Goal: Task Accomplishment & Management: Manage account settings

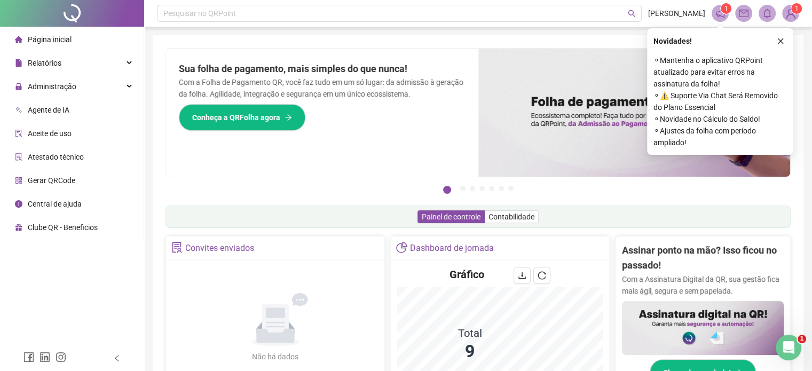
click at [558, 172] on img at bounding box center [634, 113] width 312 height 128
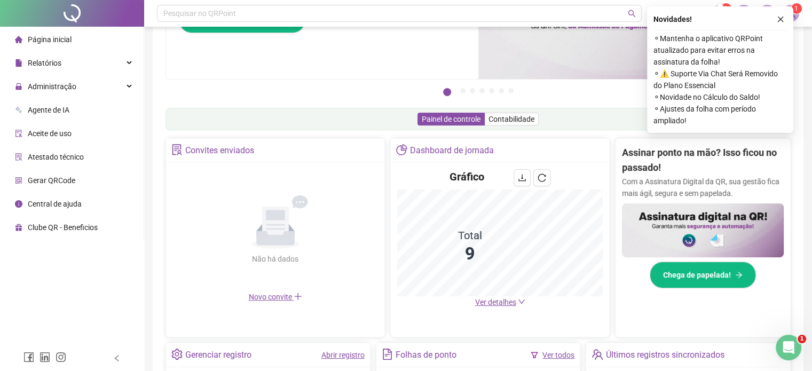
scroll to position [107, 0]
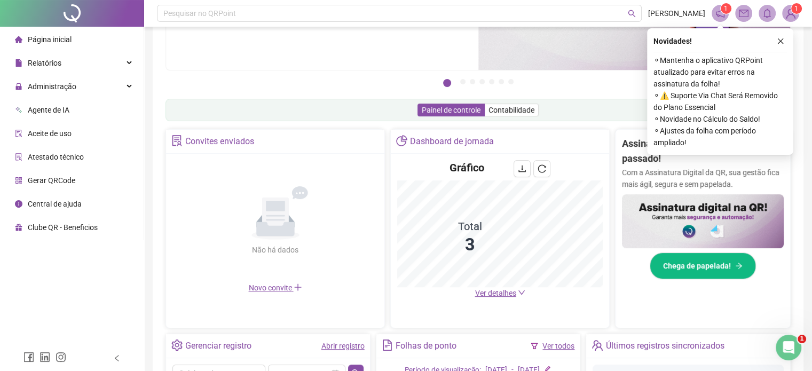
click at [517, 292] on link "Ver detalhes" at bounding box center [500, 293] width 50 height 9
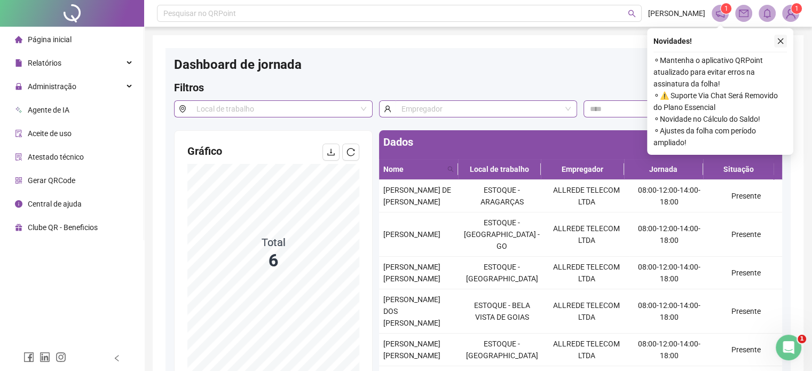
click at [785, 43] on button "button" at bounding box center [780, 41] width 13 height 13
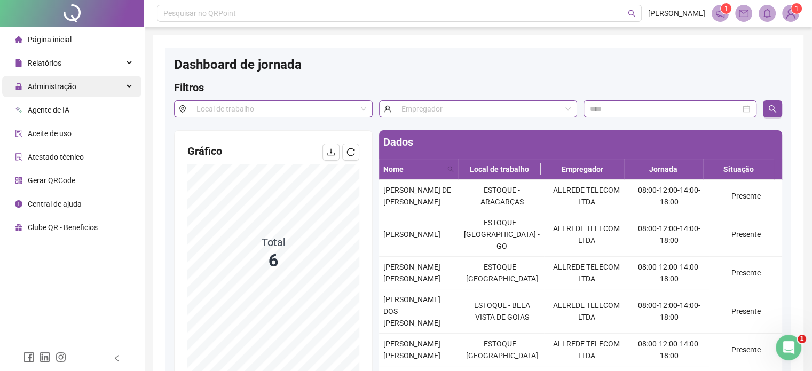
click at [62, 82] on span "Administração" at bounding box center [52, 86] width 49 height 9
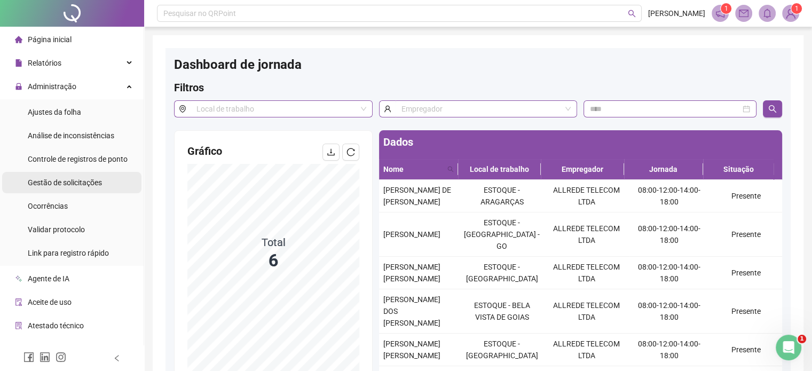
click at [78, 181] on span "Gestão de solicitações" at bounding box center [65, 182] width 74 height 9
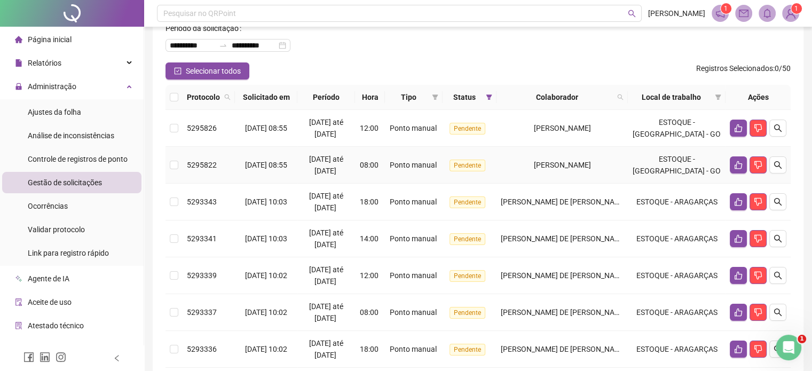
scroll to position [53, 0]
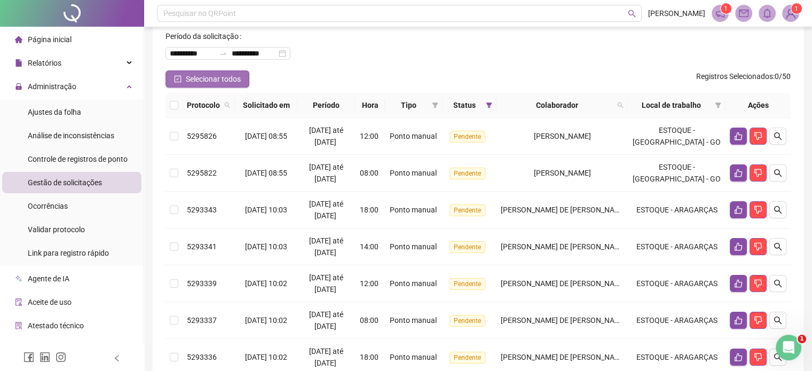
click at [175, 76] on icon "check-square" at bounding box center [177, 78] width 7 height 7
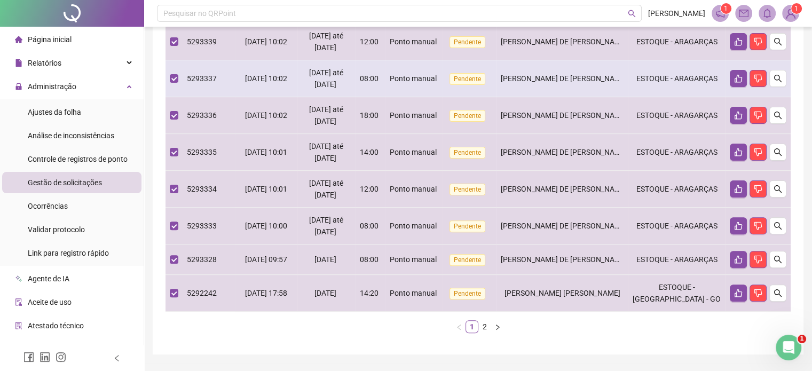
scroll to position [320, 0]
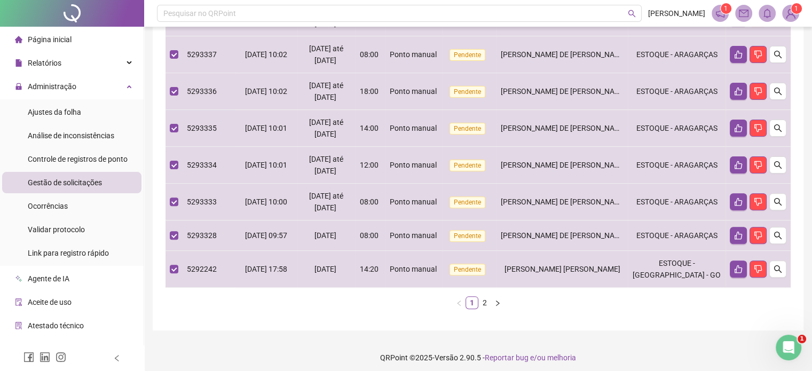
click at [485, 308] on link "2" at bounding box center [485, 303] width 12 height 12
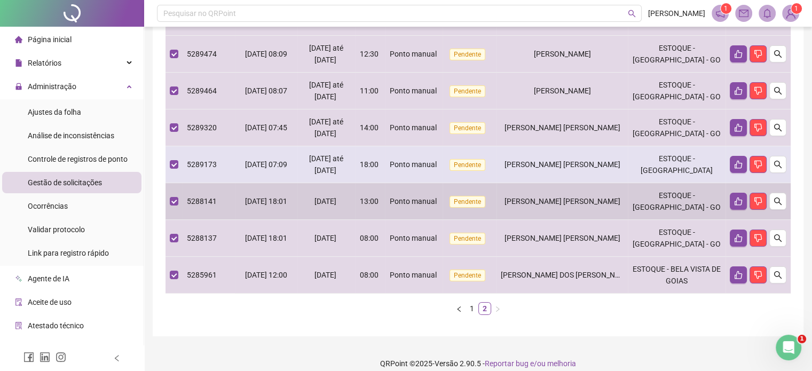
scroll to position [0, 0]
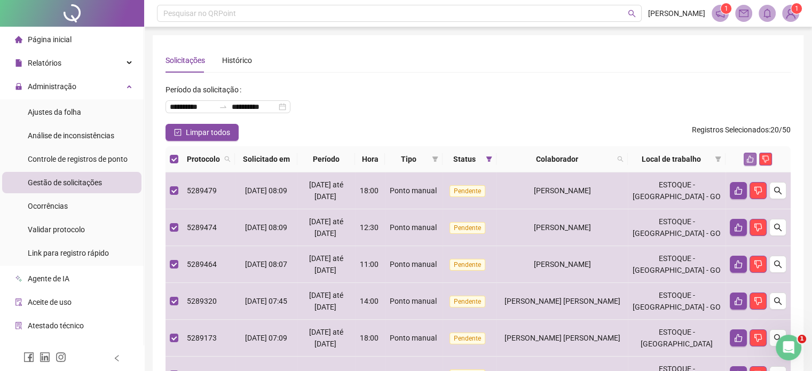
click at [750, 159] on icon "like" at bounding box center [749, 158] width 7 height 7
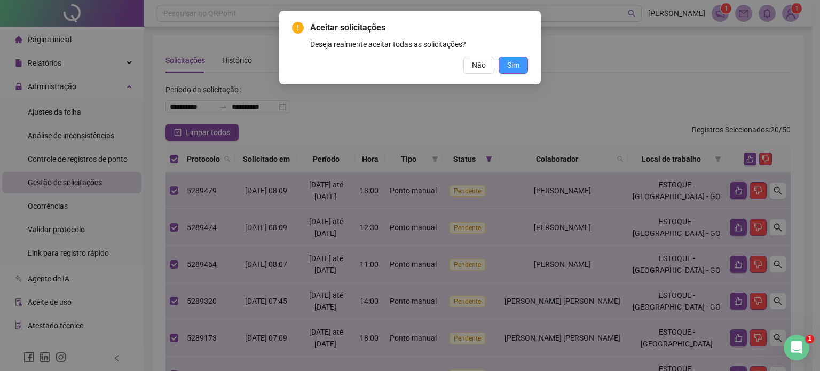
click at [519, 73] on button "Sim" at bounding box center [513, 65] width 29 height 17
